Goal: Find contact information: Find contact information

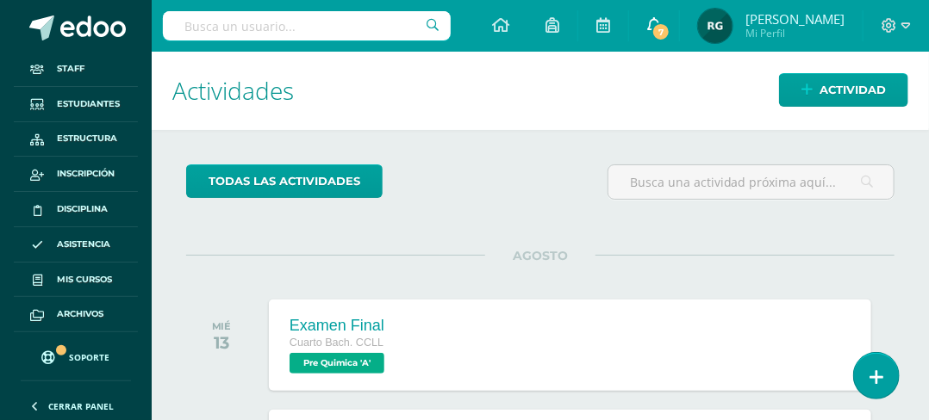
click at [661, 24] on icon at bounding box center [654, 25] width 14 height 16
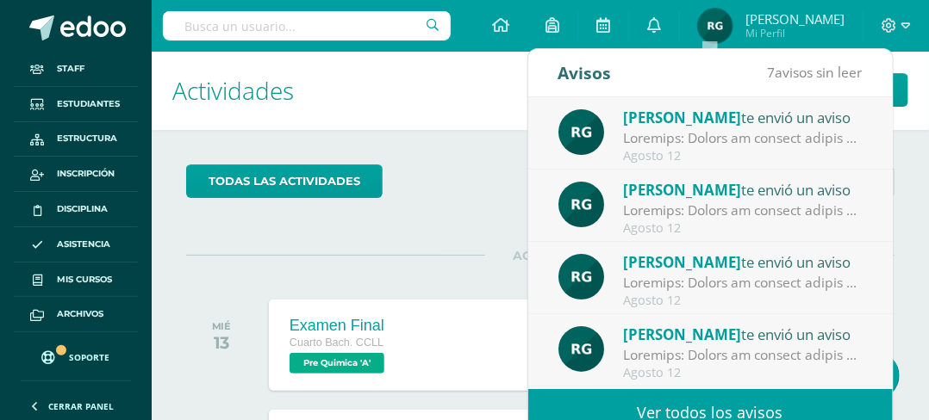
click at [705, 401] on link "Ver todos los avisos" at bounding box center [710, 412] width 364 height 47
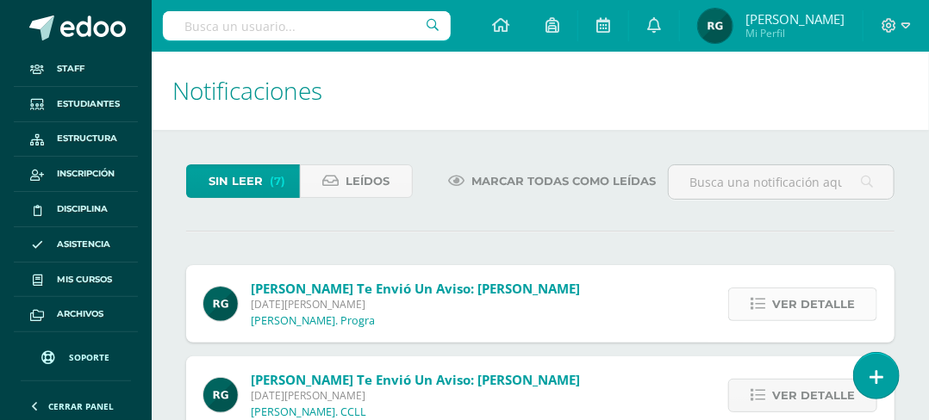
click at [804, 300] on span "Ver detalle" at bounding box center [813, 305] width 83 height 32
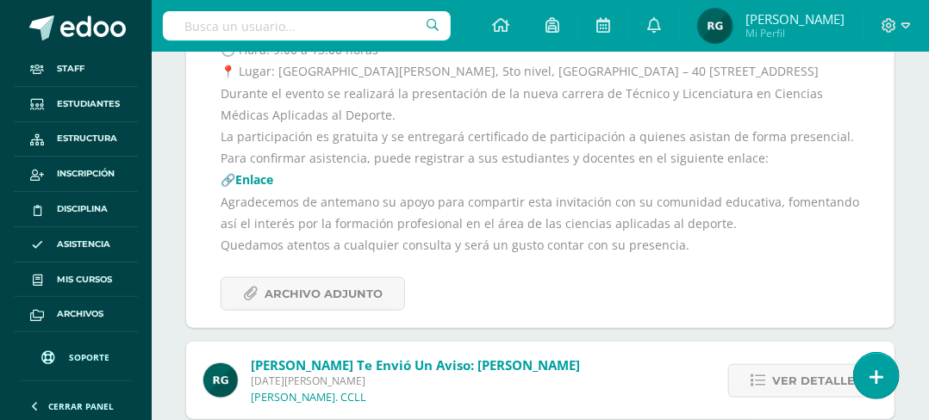
scroll to position [517, 0]
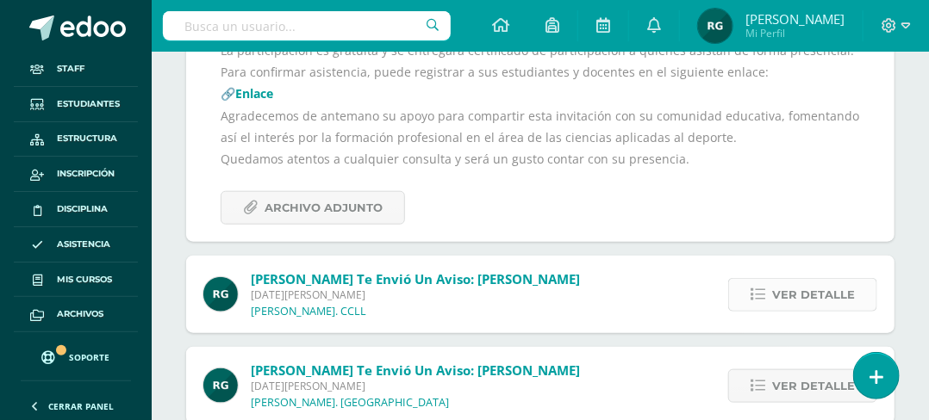
click at [813, 310] on span "Ver detalle" at bounding box center [813, 295] width 83 height 32
click at [806, 311] on span "Ver detalle" at bounding box center [813, 295] width 83 height 32
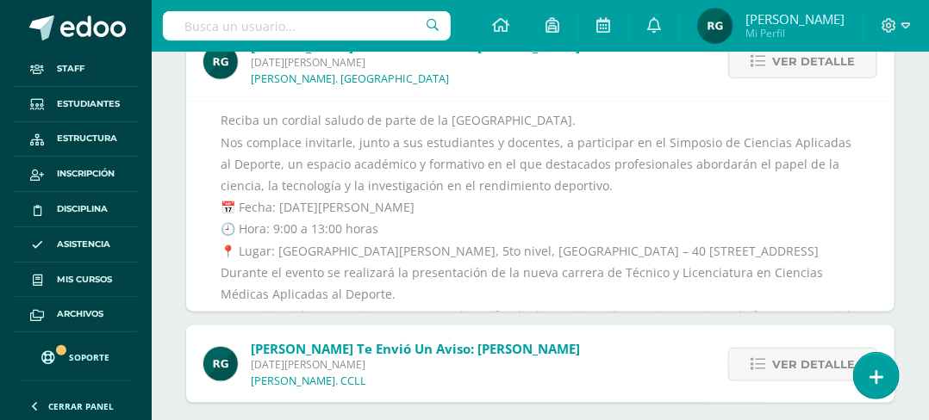
scroll to position [486, 0]
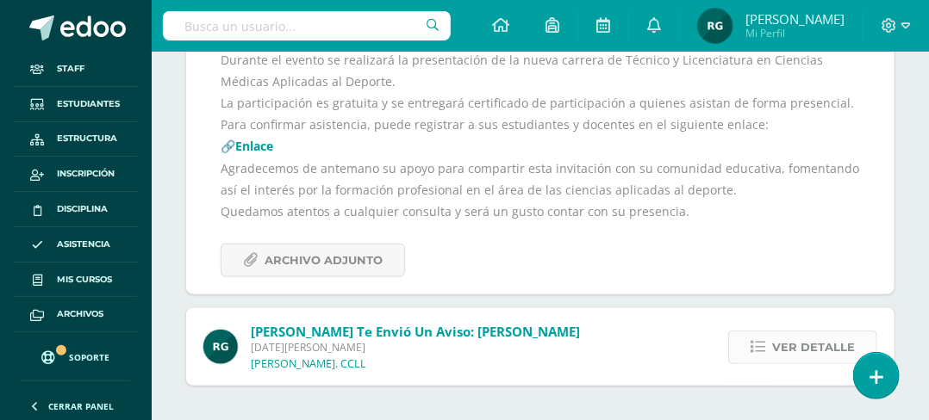
click at [801, 352] on span "Ver detalle" at bounding box center [813, 348] width 83 height 32
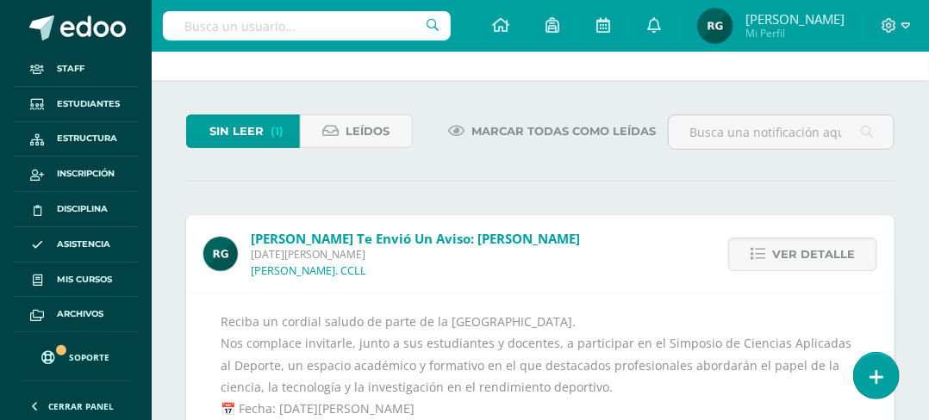
scroll to position [0, 0]
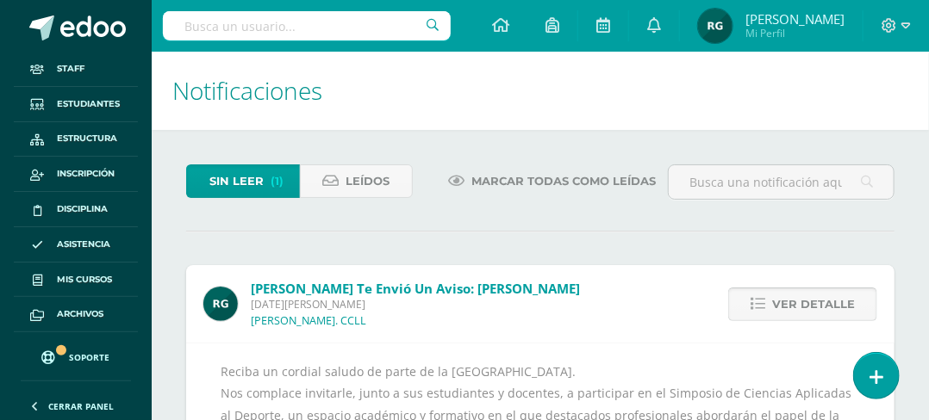
click at [796, 306] on span "Ver detalle" at bounding box center [813, 305] width 83 height 32
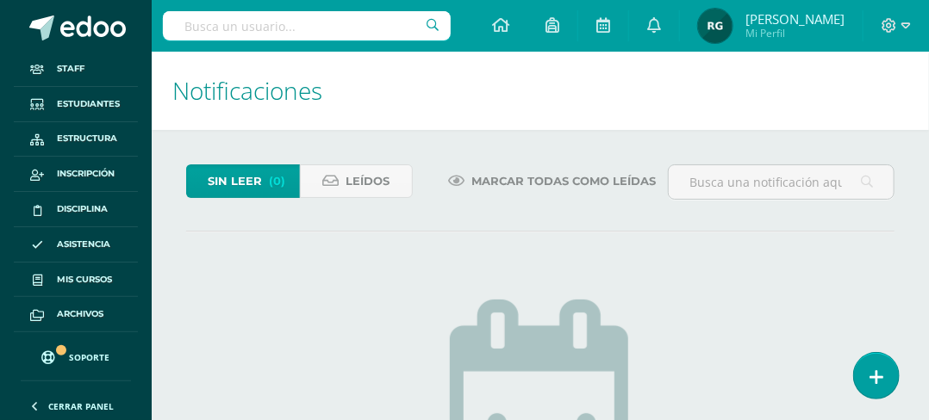
click at [256, 24] on input "text" at bounding box center [307, 25] width 288 height 29
type input "robotica"
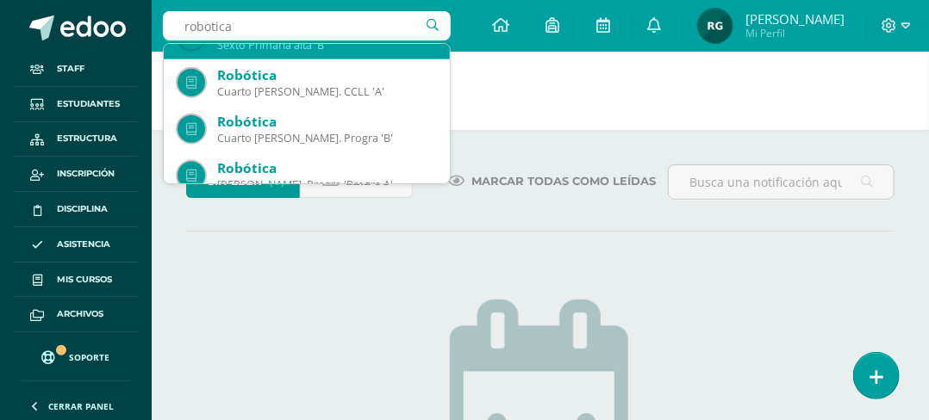
scroll to position [861, 0]
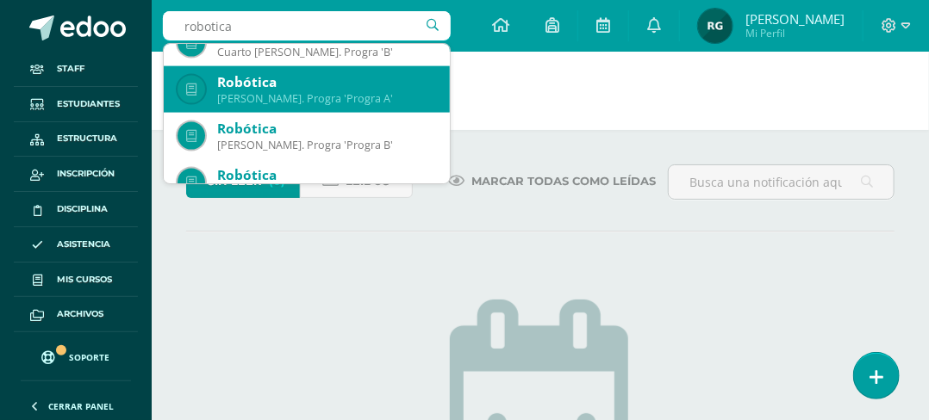
click at [327, 101] on div "Quinto Bach. Progra 'Progra A'" at bounding box center [326, 98] width 219 height 15
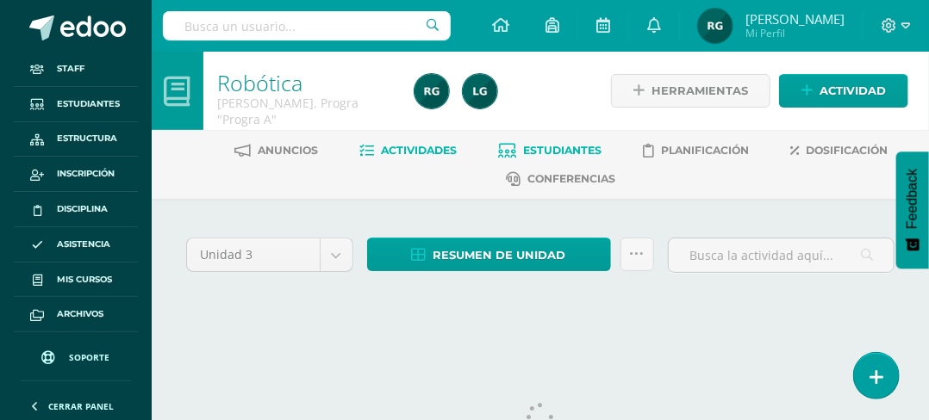
click at [557, 147] on span "Estudiantes" at bounding box center [562, 150] width 78 height 13
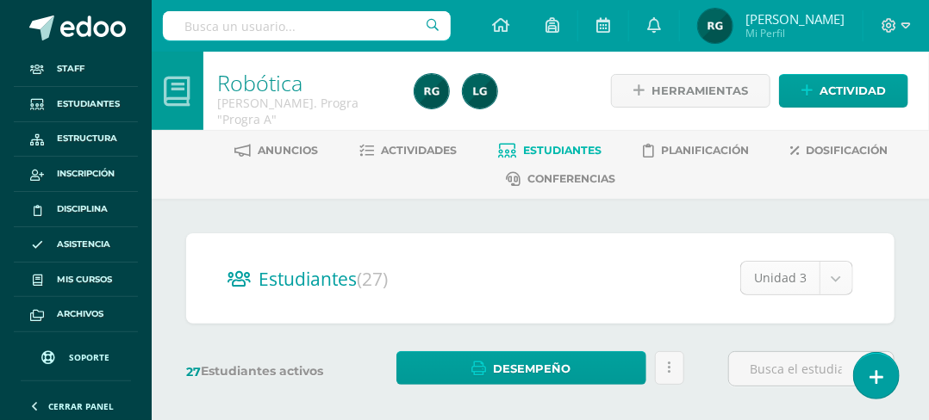
click at [841, 280] on body "Staff Estudiantes Estructura Inscripción Disciplina Asistencia Mis cursos Archi…" at bounding box center [464, 219] width 929 height 438
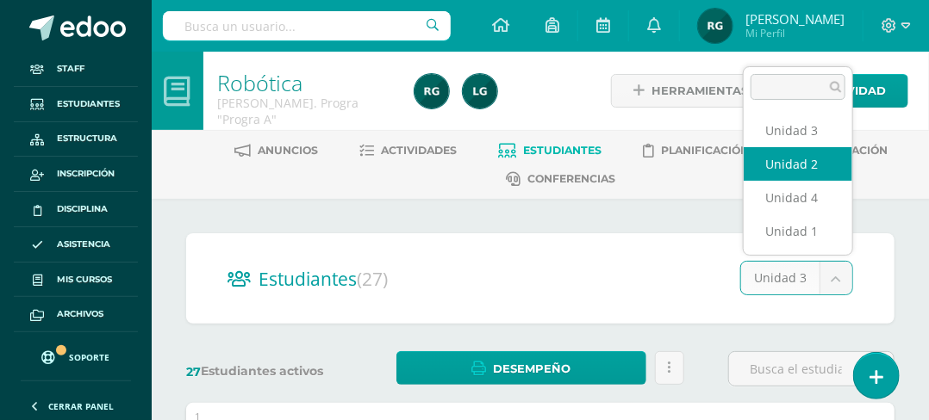
select select "/dashboard/teacher/section/2246/students/?unit=93251"
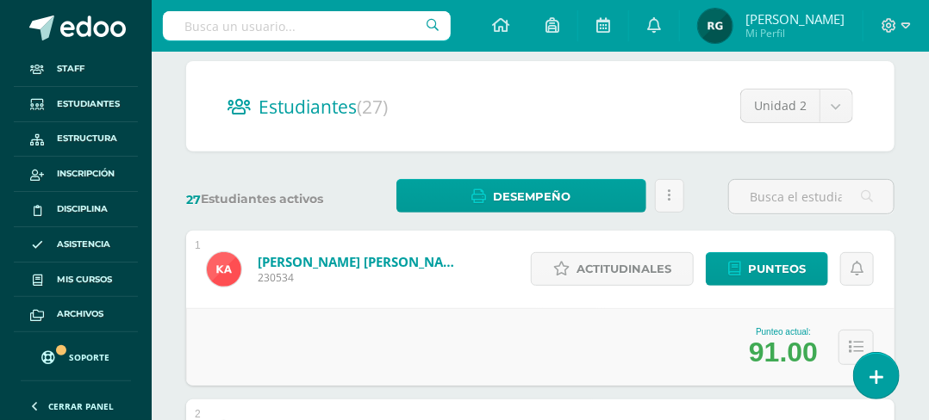
scroll to position [86, 0]
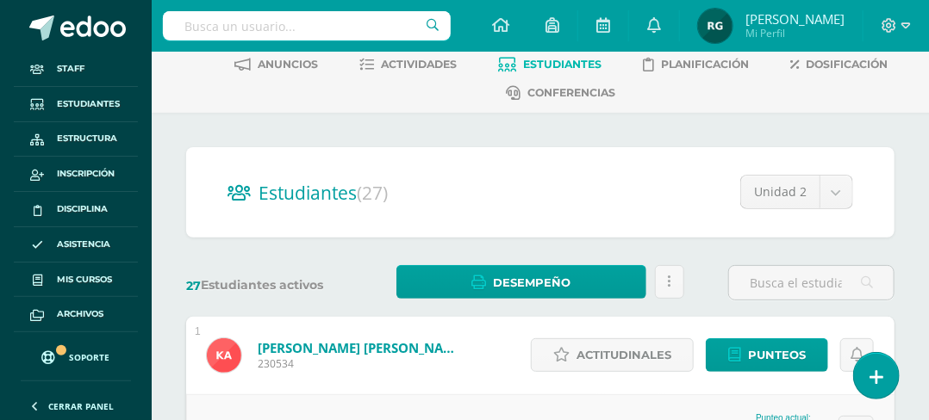
click at [284, 28] on input "text" at bounding box center [307, 25] width 288 height 29
type input "robotica"
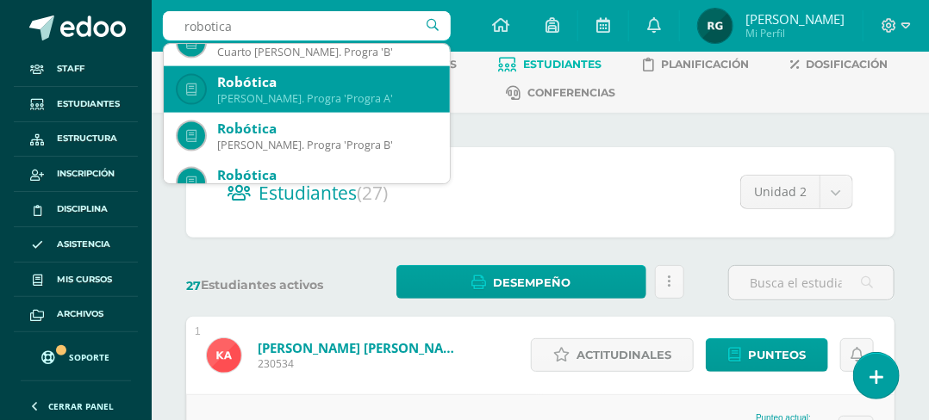
scroll to position [775, 0]
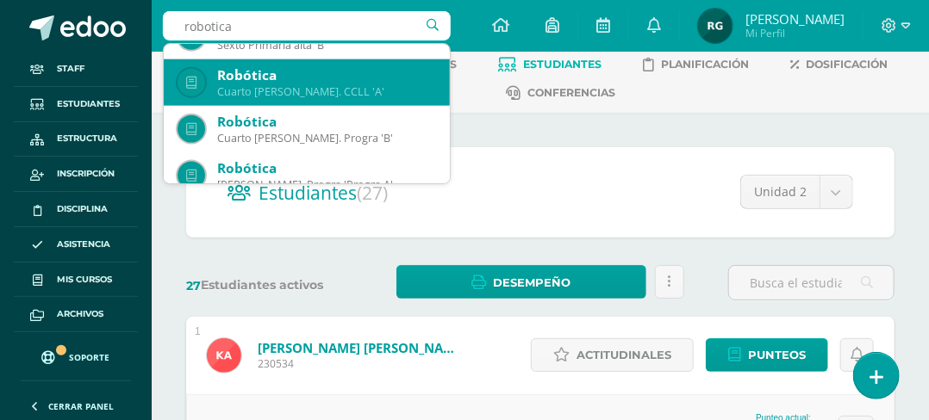
click at [292, 87] on div "Cuarto Bach. CCLL 'A'" at bounding box center [326, 91] width 219 height 15
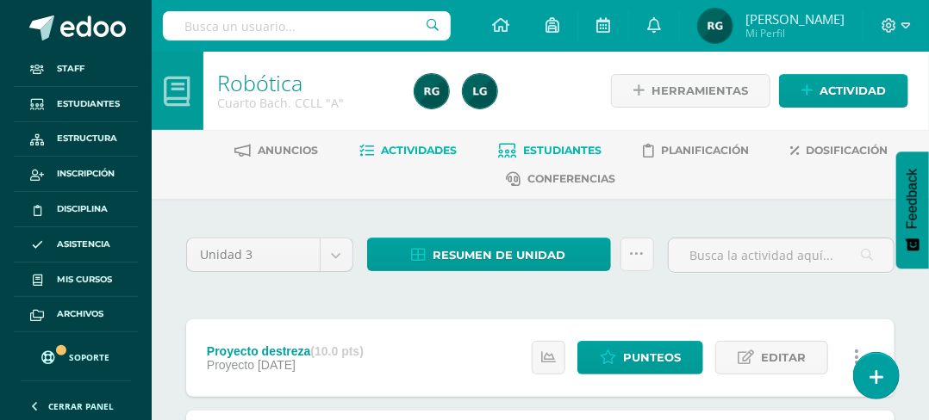
click at [581, 148] on span "Estudiantes" at bounding box center [562, 150] width 78 height 13
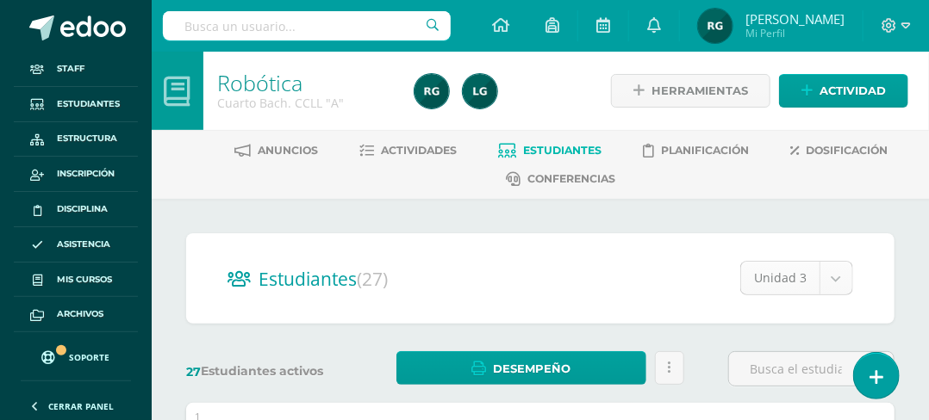
select select "/dashboard/teacher/section/2287/students/?unit=93566"
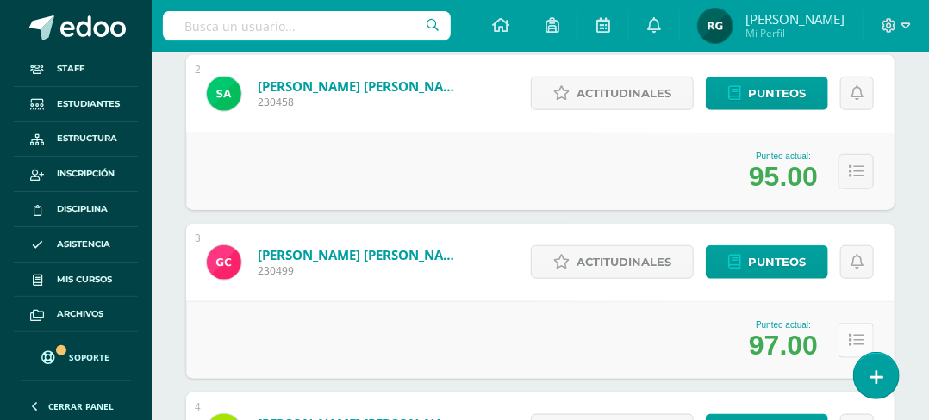
scroll to position [689, 0]
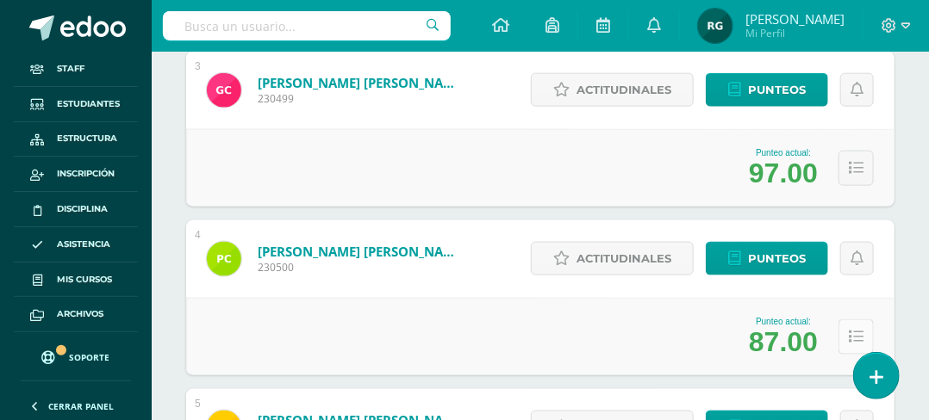
click at [852, 333] on icon at bounding box center [855, 337] width 15 height 15
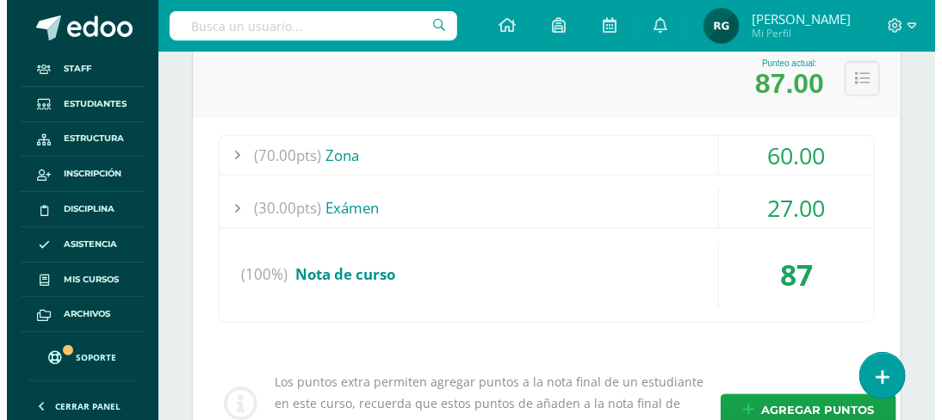
scroll to position [1034, 0]
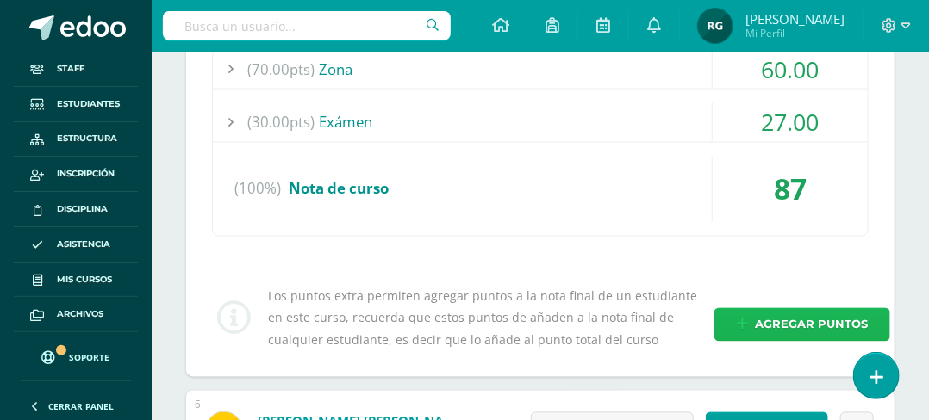
click at [810, 331] on span "Agregar puntos" at bounding box center [811, 325] width 113 height 32
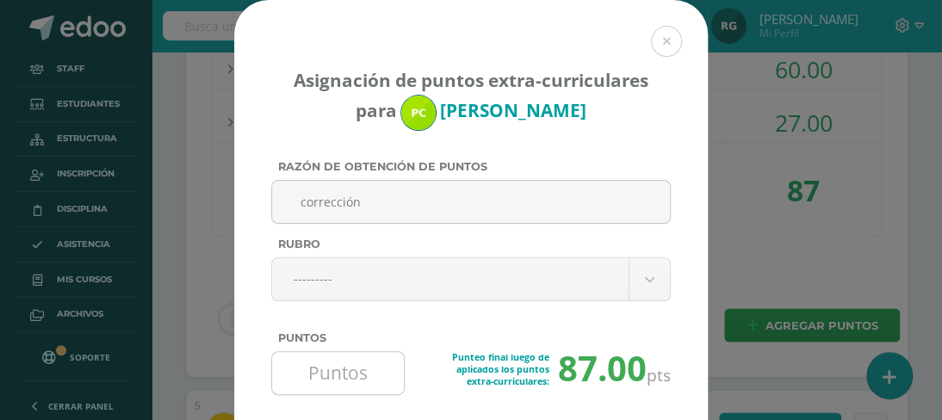
type input "corrección"
click at [344, 383] on input "Puntos" at bounding box center [338, 373] width 118 height 42
type input "9"
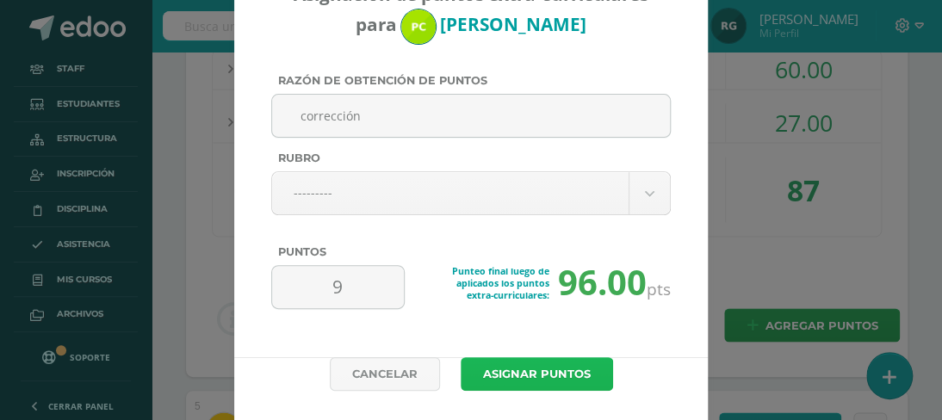
click at [565, 369] on button "Asignar puntos" at bounding box center [537, 374] width 152 height 34
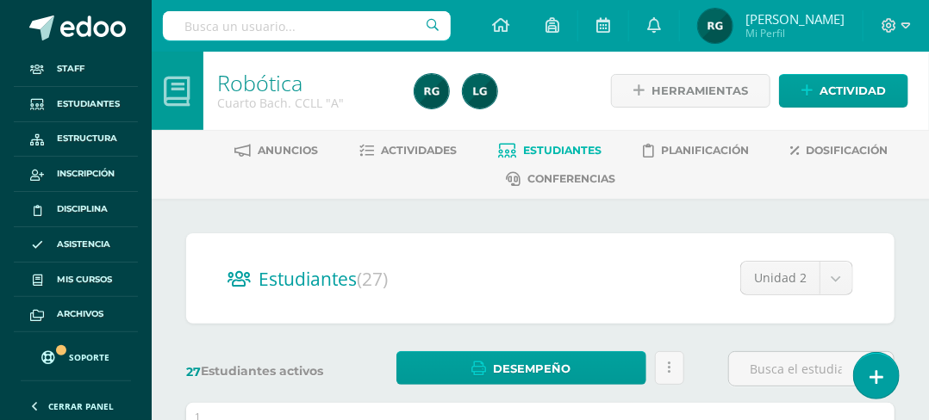
click at [268, 34] on input "text" at bounding box center [307, 25] width 288 height 29
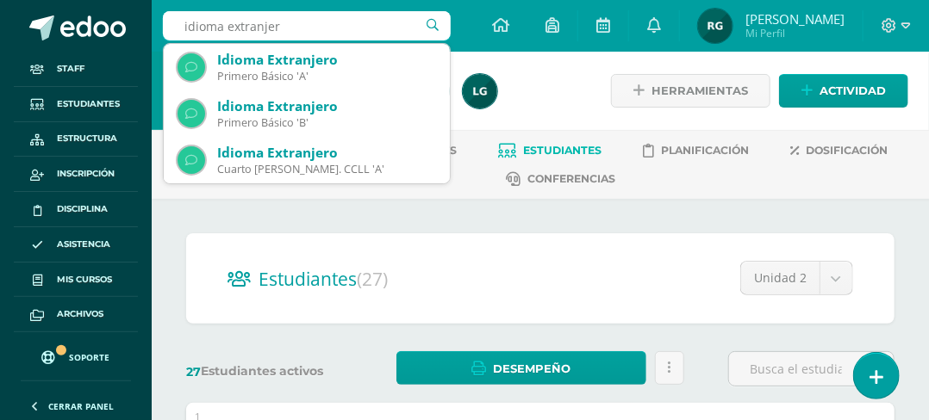
type input "idioma extranjero"
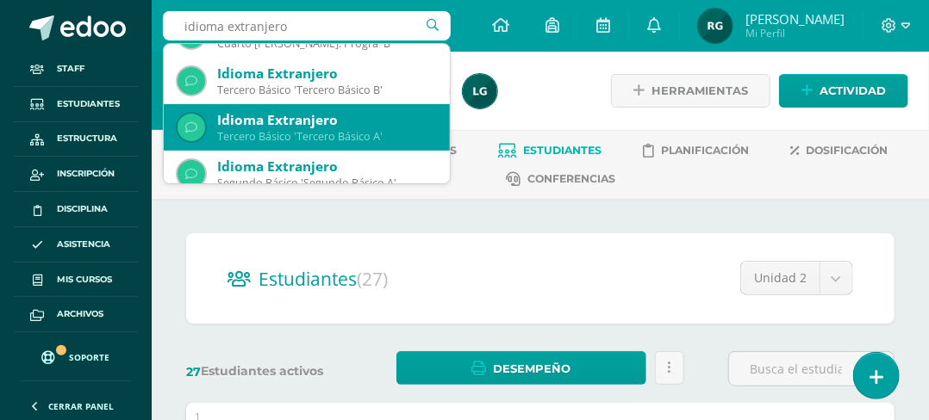
scroll to position [258, 0]
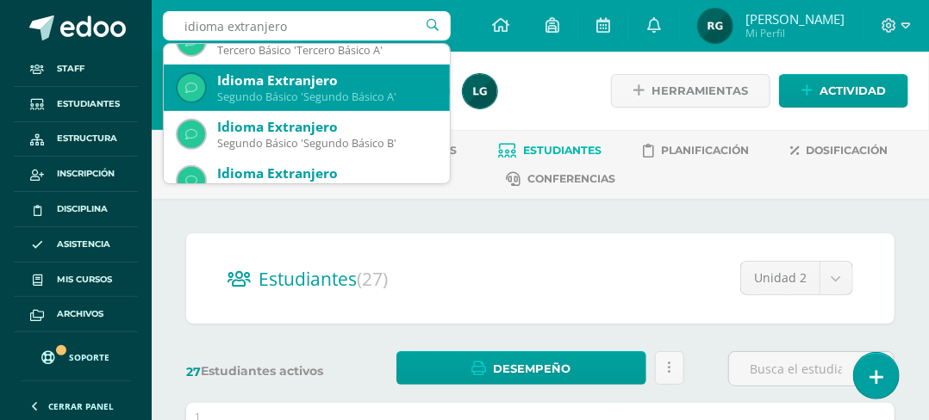
click at [340, 101] on div "Segundo Básico 'Segundo Básico A'" at bounding box center [326, 97] width 219 height 15
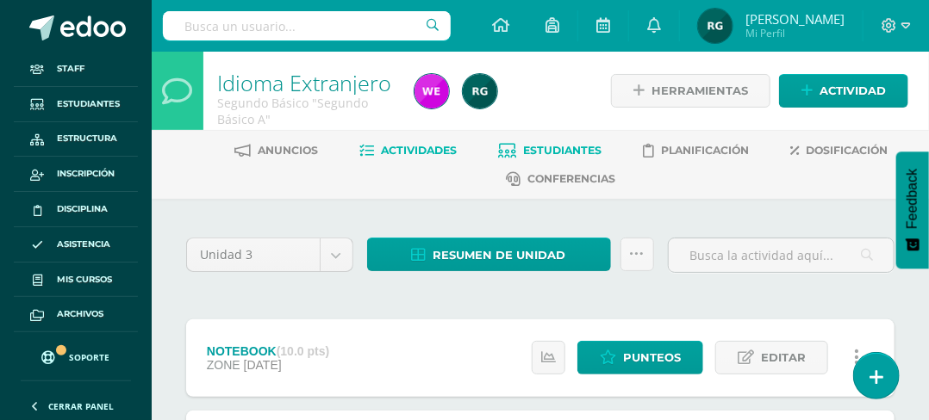
click at [541, 149] on span "Estudiantes" at bounding box center [562, 150] width 78 height 13
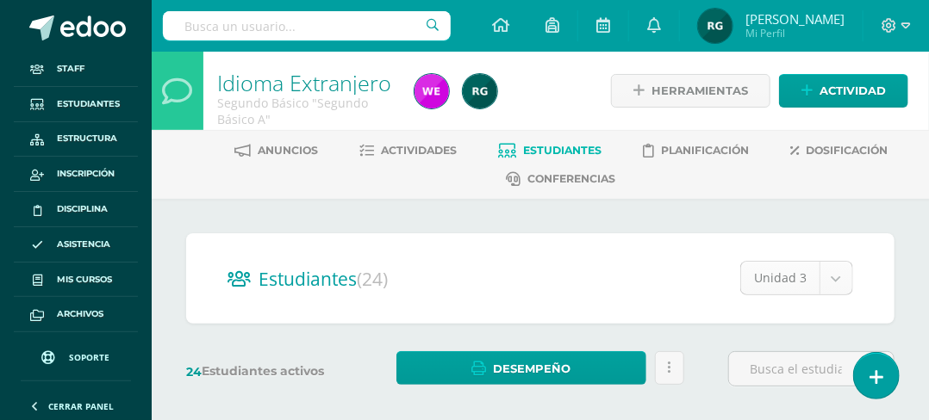
click at [841, 276] on body "Staff Estudiantes Estructura Inscripción Disciplina Asistencia Mis cursos Archi…" at bounding box center [464, 219] width 929 height 438
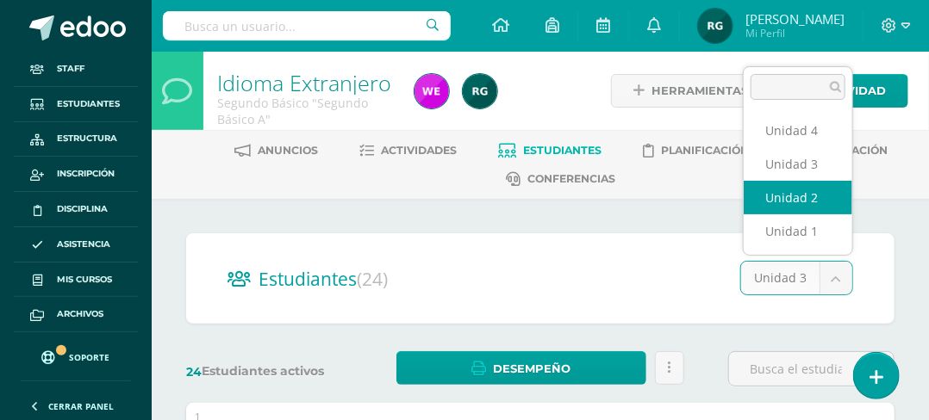
select select "/dashboard/teacher/section/1993/students/?unit=91390"
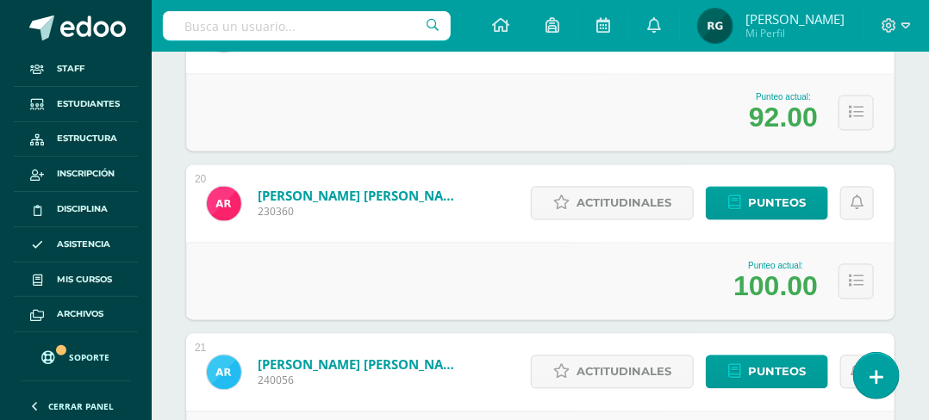
scroll to position [3273, 0]
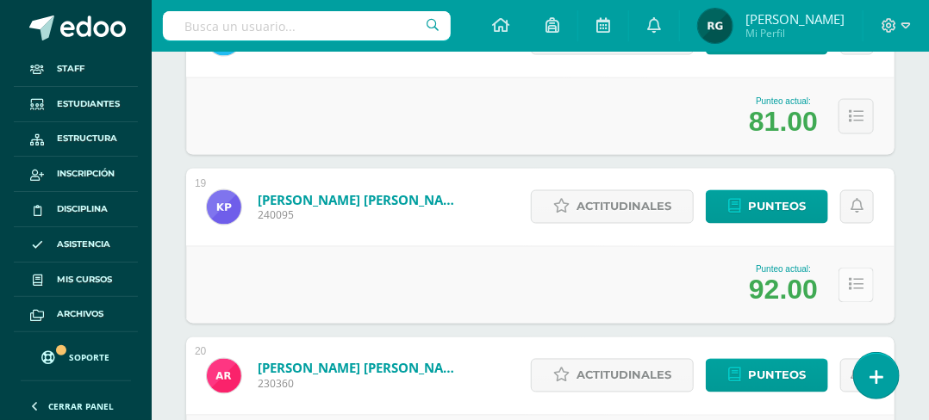
click at [857, 290] on icon at bounding box center [855, 285] width 15 height 15
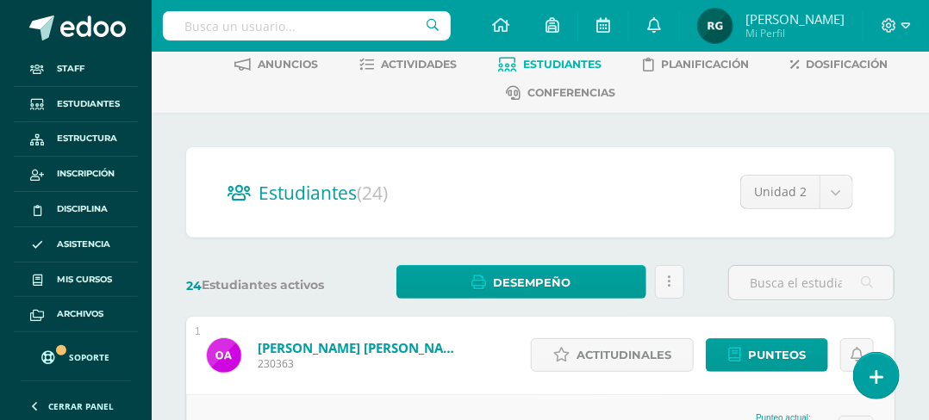
scroll to position [0, 0]
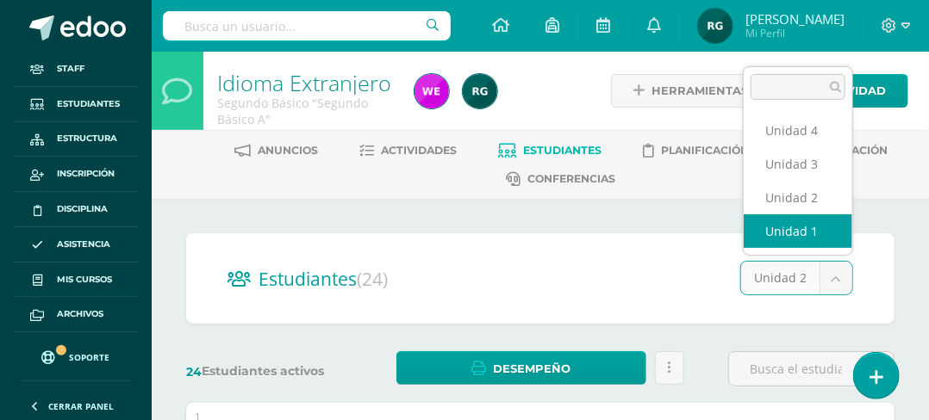
select select "/dashboard/teacher/section/1993/students/?unit=91387"
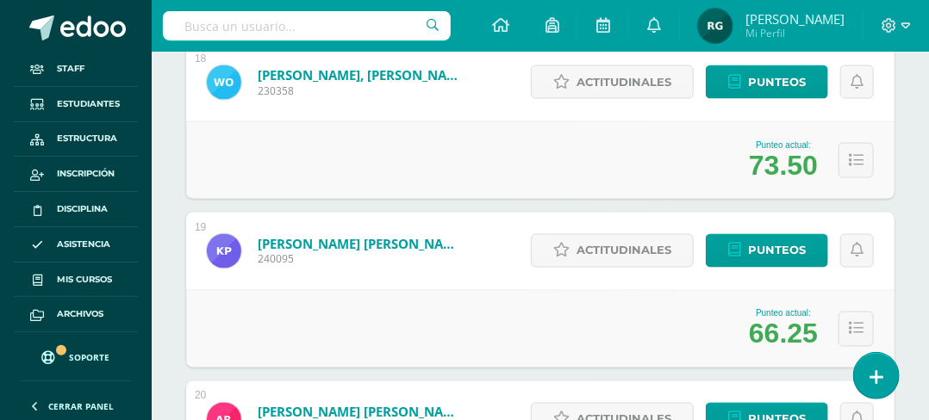
scroll to position [3315, 0]
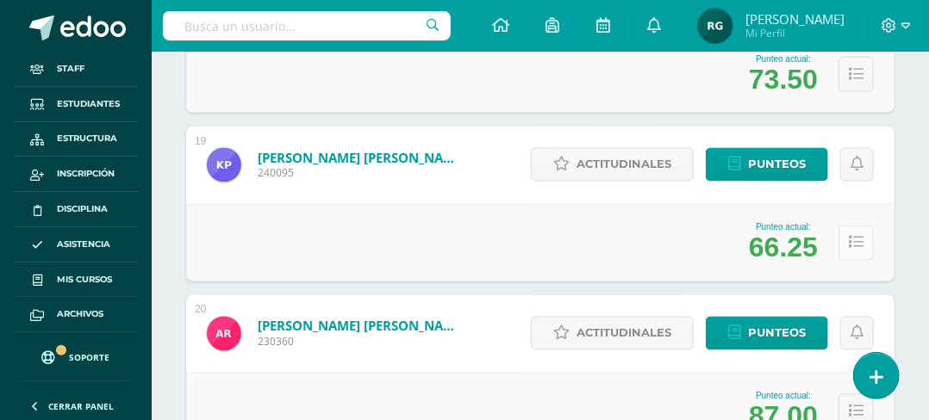
click at [864, 248] on button at bounding box center [855, 243] width 35 height 35
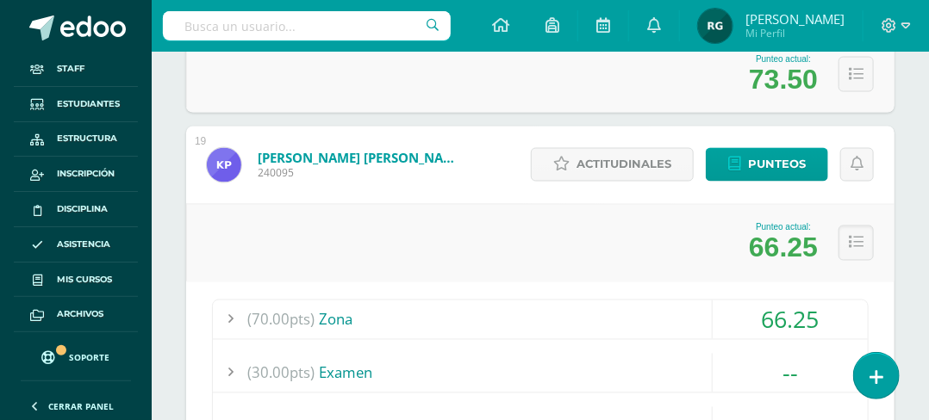
scroll to position [3229, 0]
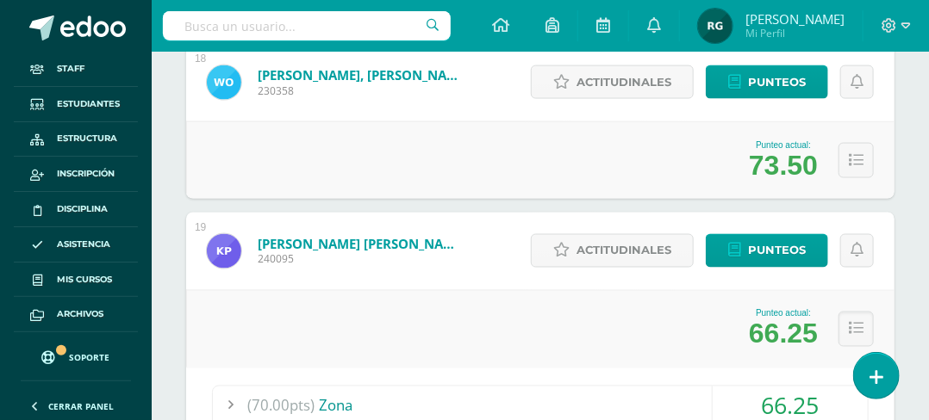
click at [233, 28] on input "text" at bounding box center [307, 25] width 288 height 29
type input "[PERSON_NAME]"
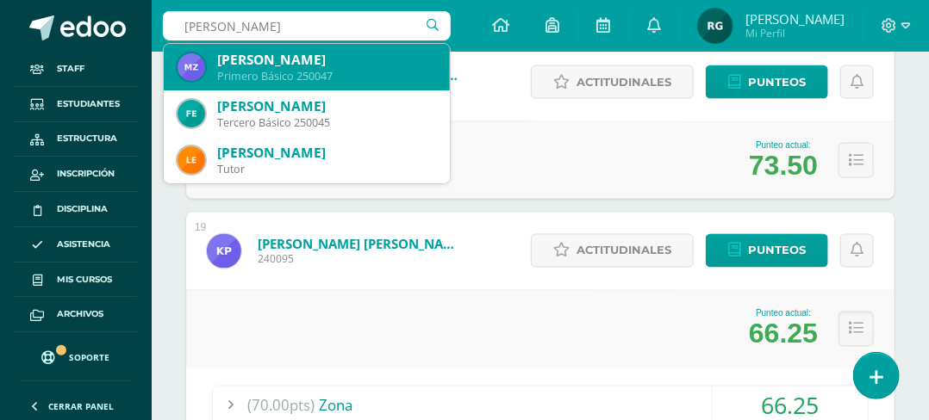
click at [344, 65] on div "[PERSON_NAME]" at bounding box center [326, 60] width 219 height 18
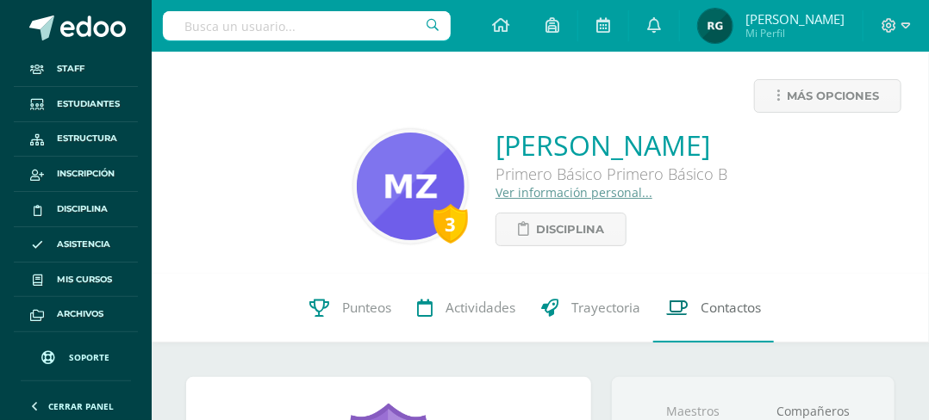
click at [730, 311] on span "Contactos" at bounding box center [730, 308] width 60 height 18
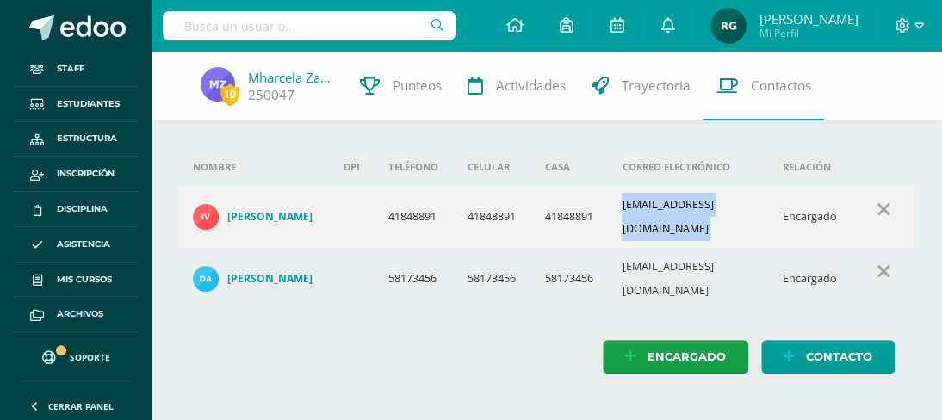
drag, startPoint x: 630, startPoint y: 208, endPoint x: 786, endPoint y: 227, distance: 156.2
click at [786, 227] on tr "Ivette Marleny Alvarado Alvarez 41848891 41848891 41848891 ashleyivette2015@gma…" at bounding box center [547, 217] width 736 height 62
copy td "ashleyivette2015@gmail.com"
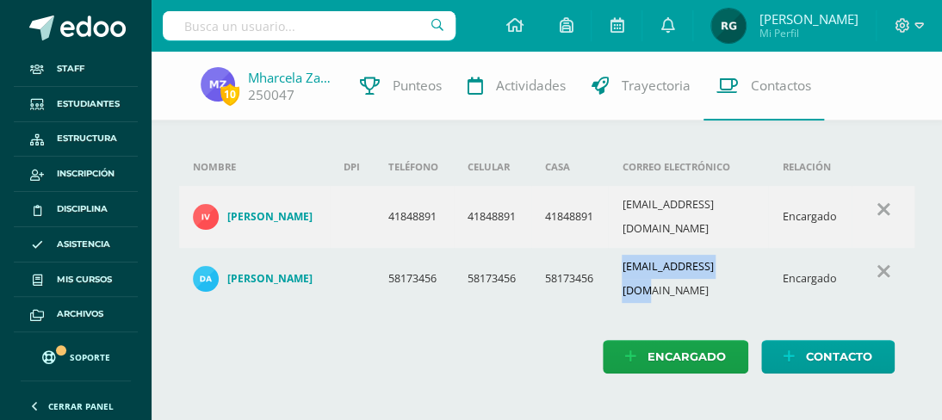
drag, startPoint x: 629, startPoint y: 255, endPoint x: 748, endPoint y: 263, distance: 119.1
click at [748, 263] on td "aluvw4923@gmail.com" at bounding box center [688, 279] width 160 height 62
copy td "aluvw4923@gmail.com"
